Goal: Task Accomplishment & Management: Complete application form

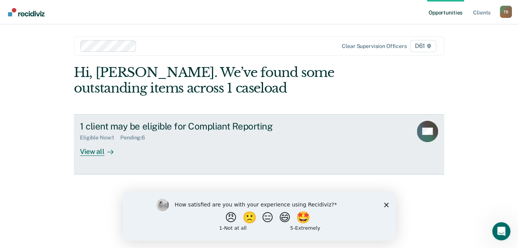
click at [129, 136] on div "Pending : 6" at bounding box center [135, 137] width 31 height 6
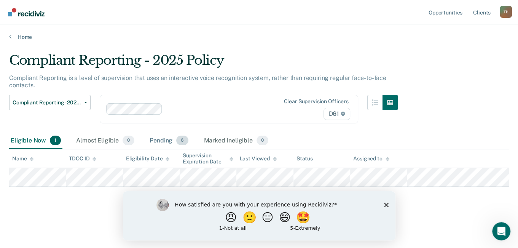
click at [157, 140] on div "Pending 6" at bounding box center [169, 140] width 42 height 17
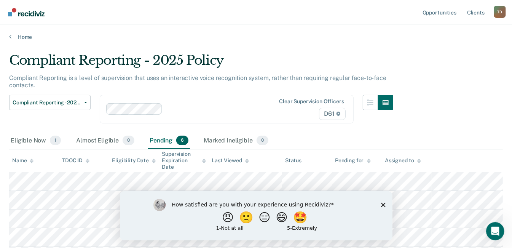
click at [382, 202] on icon "Close survey" at bounding box center [383, 204] width 5 height 5
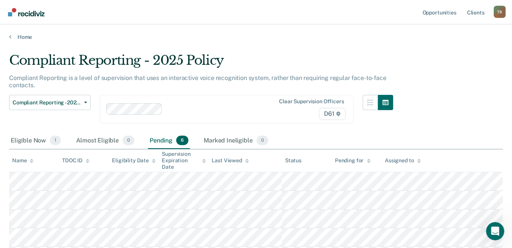
scroll to position [38, 0]
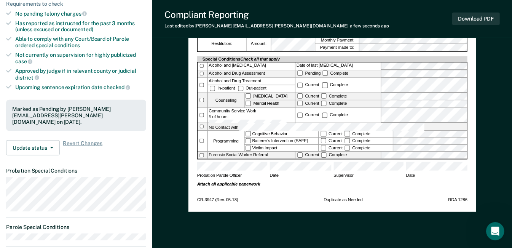
scroll to position [228, 0]
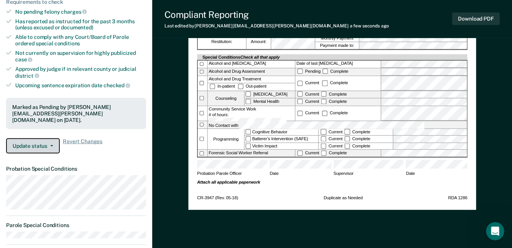
click at [49, 138] on button "Update status" at bounding box center [33, 145] width 54 height 15
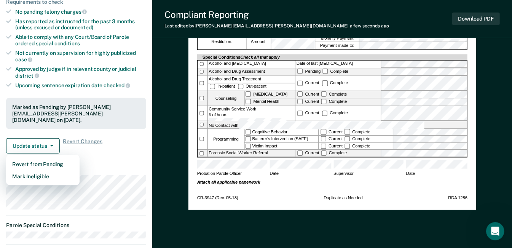
click at [132, 138] on div "Update status Revert from Pending Mark Ineligible Revert Changes" at bounding box center [76, 145] width 140 height 15
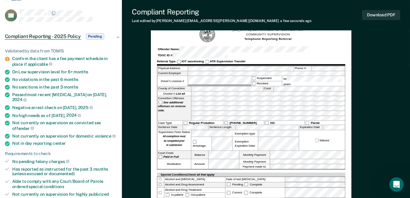
scroll to position [0, 0]
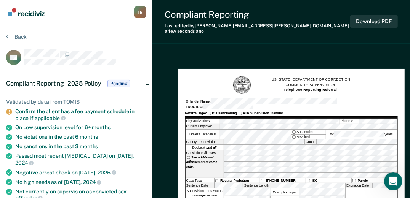
drag, startPoint x: 497, startPoint y: 0, endPoint x: 257, endPoint y: 49, distance: 244.9
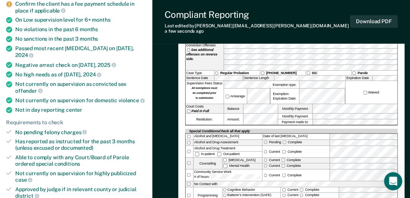
scroll to position [122, 0]
